Goal: Browse casually

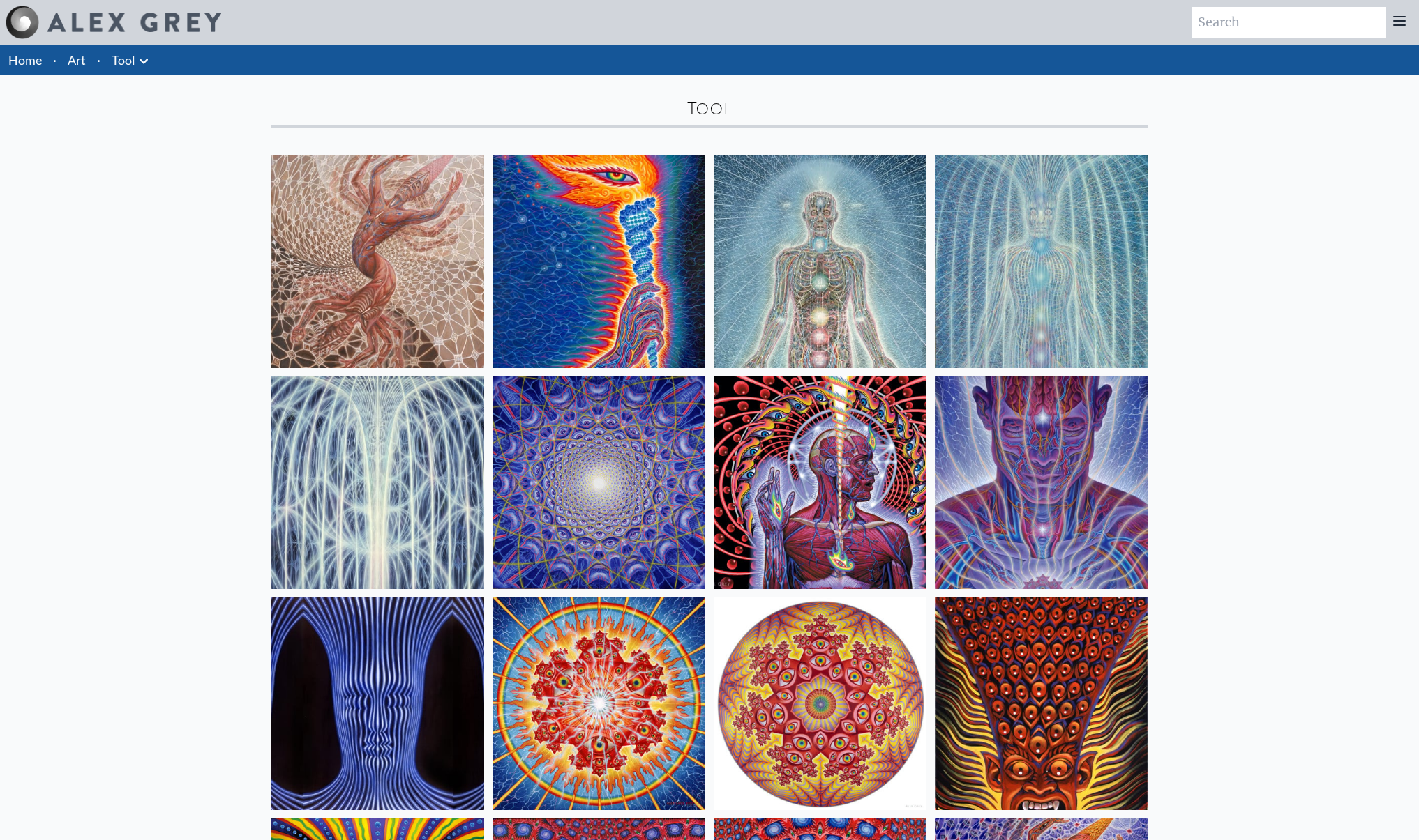
click at [757, 258] on img at bounding box center [820, 262] width 213 height 213
